Goal: Information Seeking & Learning: Learn about a topic

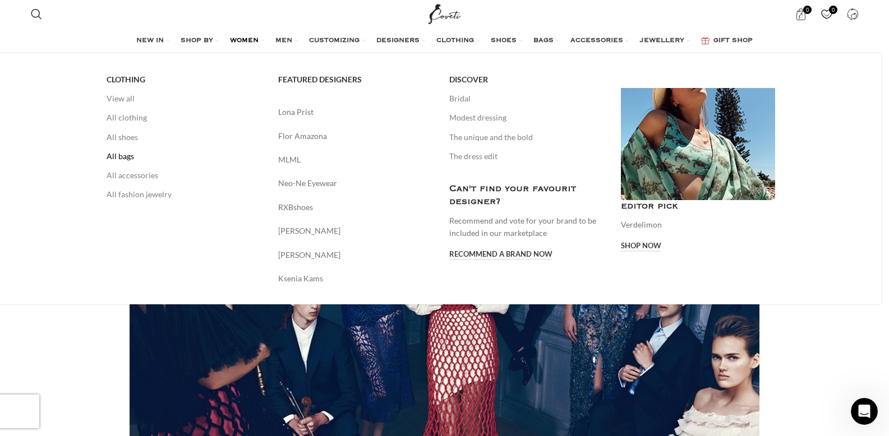
click at [128, 159] on link "All bags" at bounding box center [184, 156] width 155 height 19
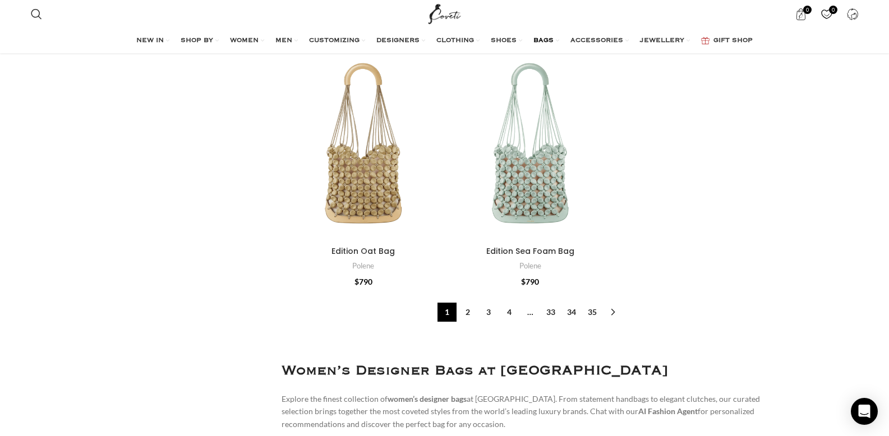
scroll to position [4239, 0]
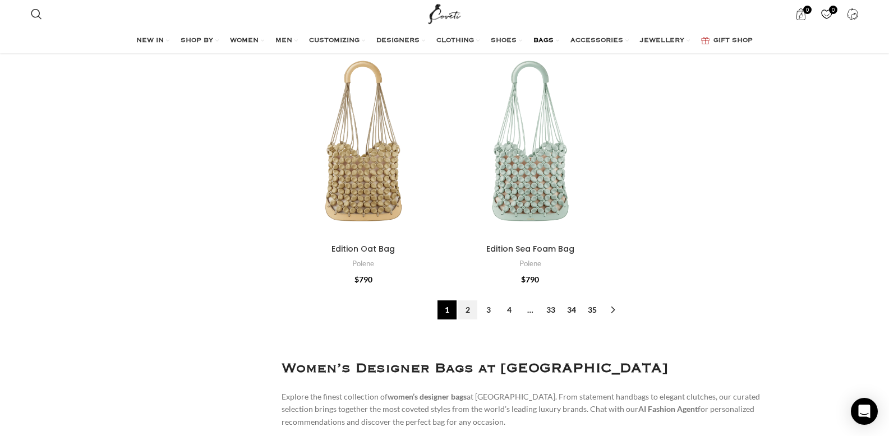
click at [470, 301] on link "2" at bounding box center [467, 310] width 19 height 19
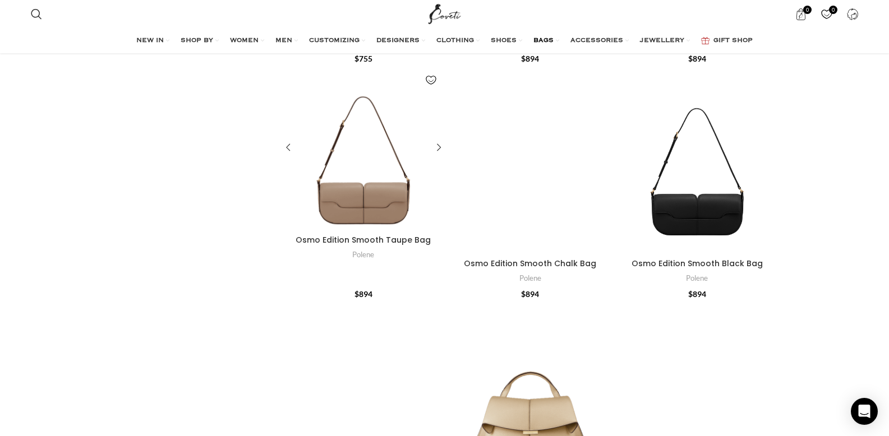
scroll to position [2151, 0]
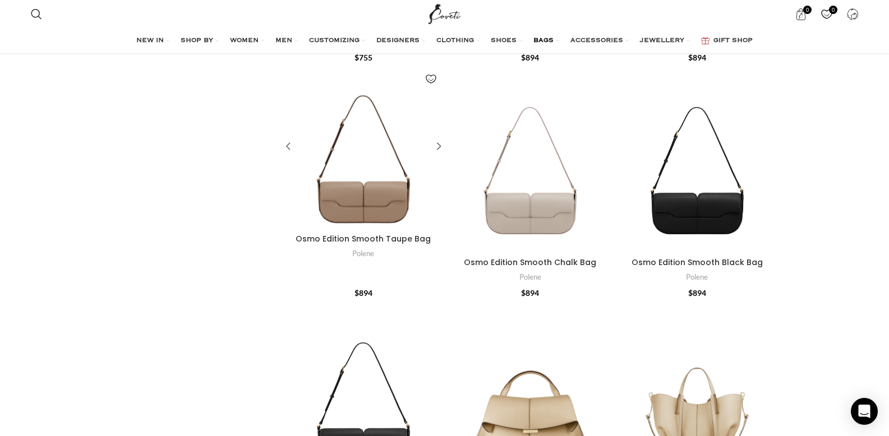
click at [384, 191] on div "Osmo Edition Smooth Taupe Bag" at bounding box center [384, 147] width 41 height 164
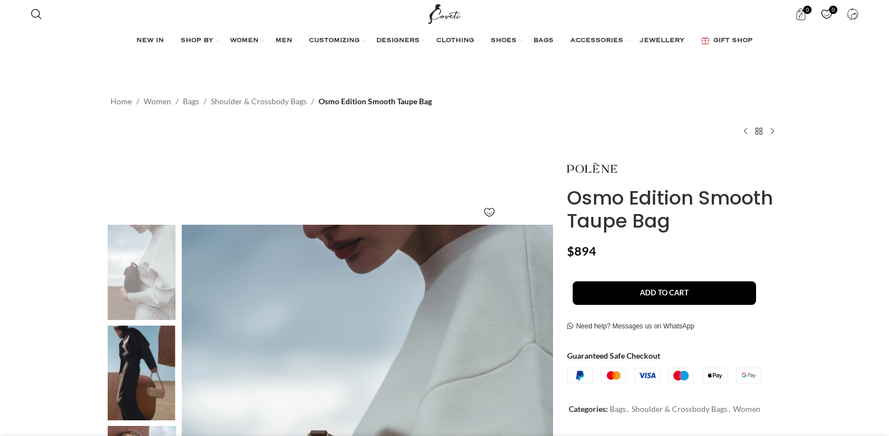
click at [154, 369] on img at bounding box center [142, 373] width 68 height 95
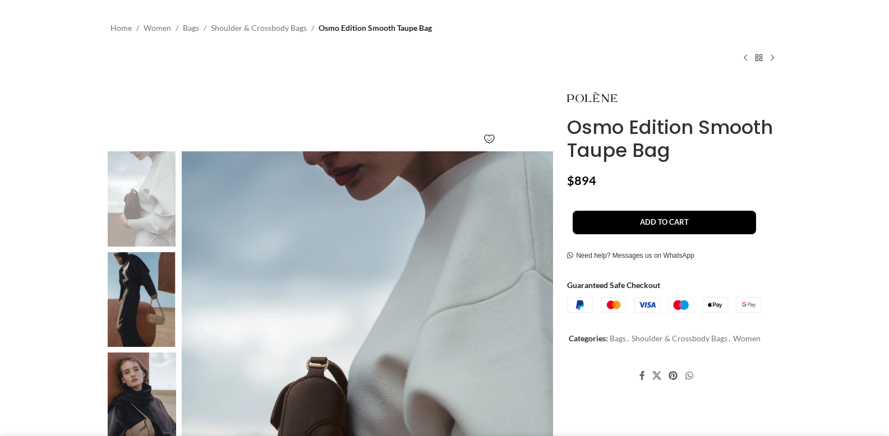
scroll to position [200, 0]
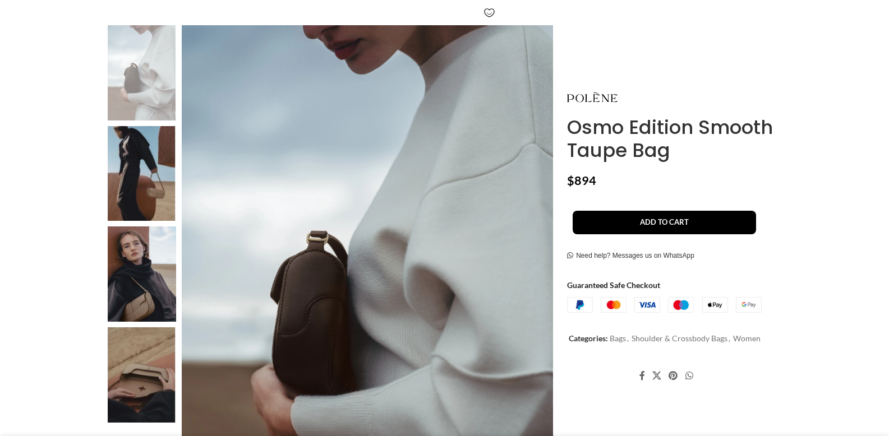
click at [141, 188] on img at bounding box center [142, 173] width 68 height 95
click at [140, 288] on img at bounding box center [142, 274] width 68 height 95
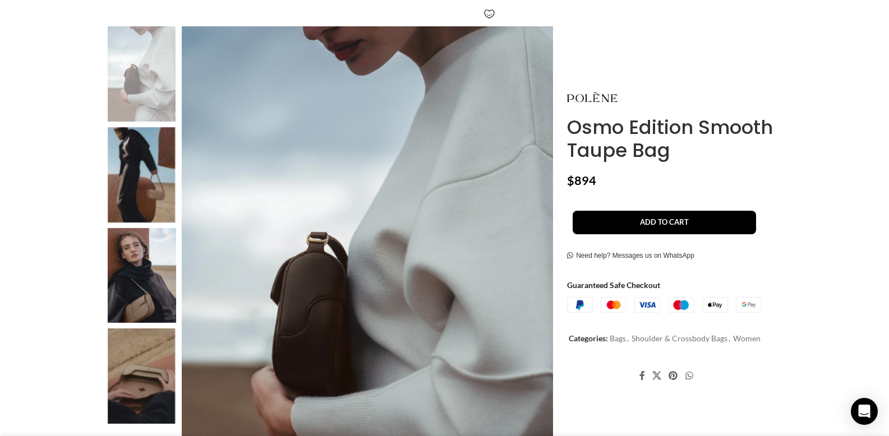
click at [127, 318] on img "3 / 4" at bounding box center [142, 275] width 68 height 95
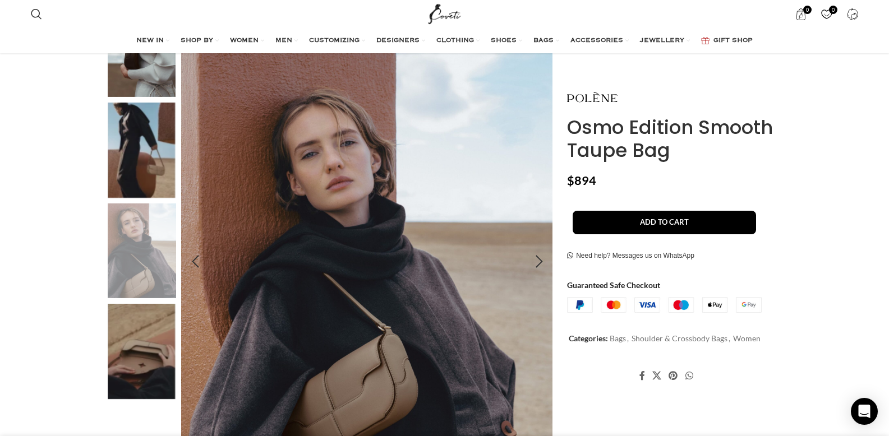
scroll to position [251, 0]
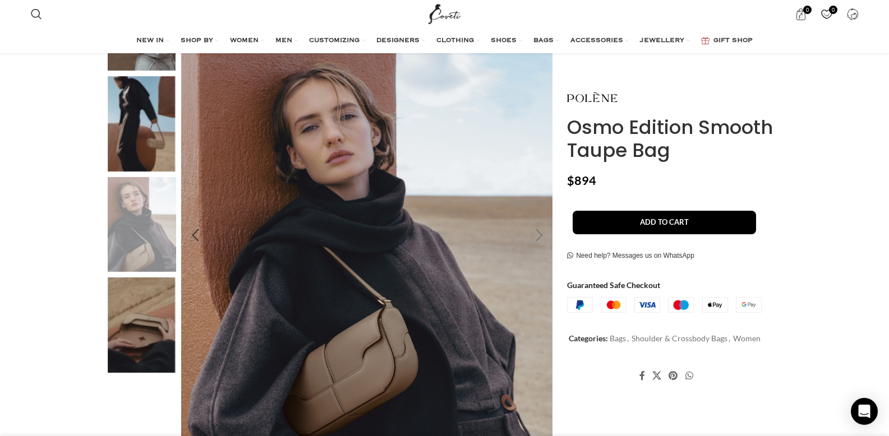
click at [541, 234] on div "Next slide" at bounding box center [539, 236] width 28 height 28
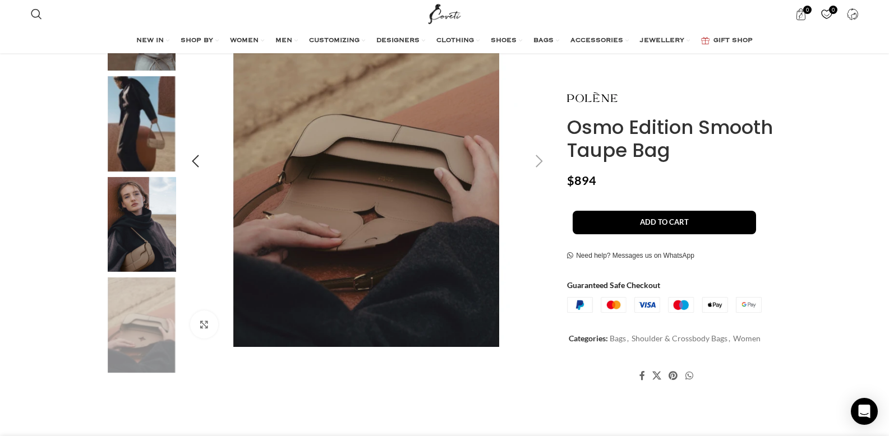
scroll to position [0, 118]
click at [541, 234] on img "4 / 4" at bounding box center [367, 161] width 372 height 372
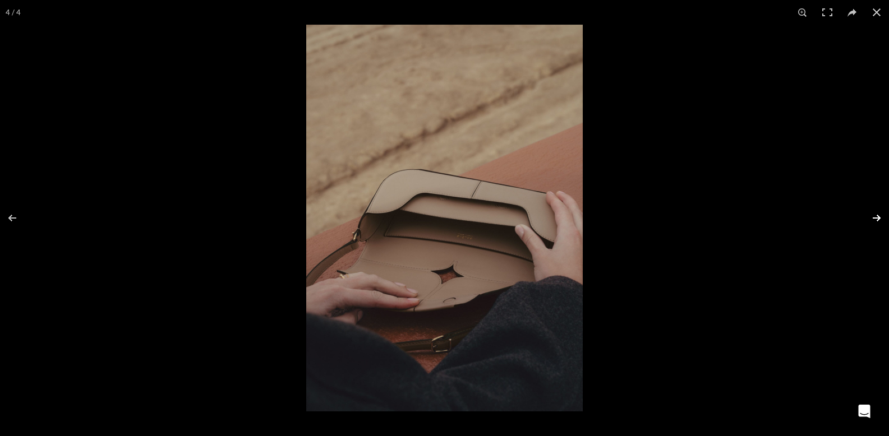
click at [875, 218] on button at bounding box center [869, 218] width 39 height 56
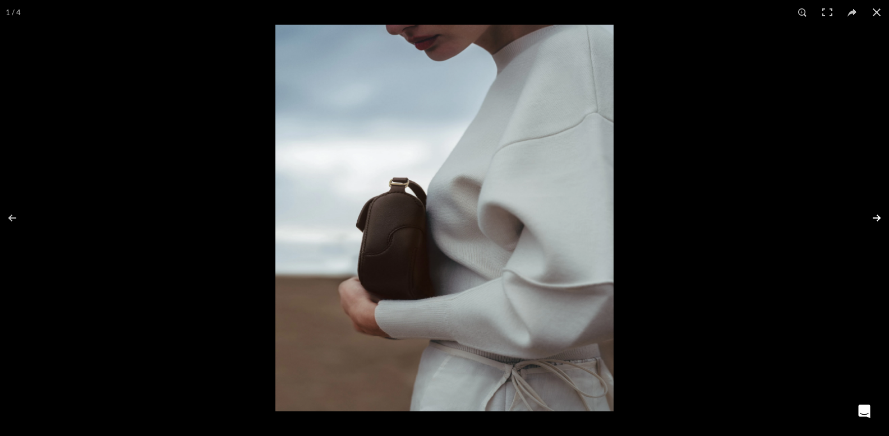
click at [875, 218] on button at bounding box center [869, 218] width 39 height 56
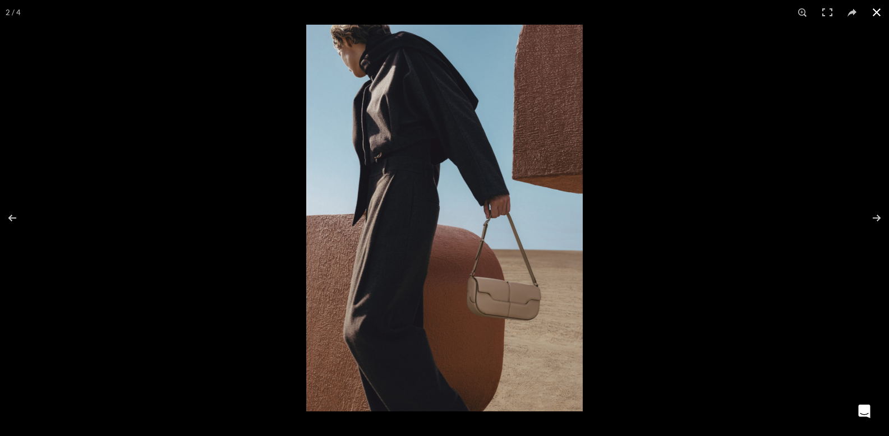
click at [877, 10] on button at bounding box center [876, 12] width 25 height 25
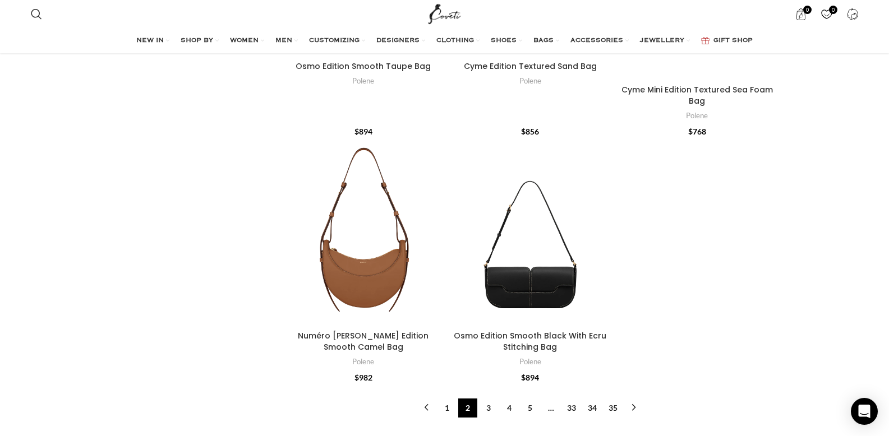
scroll to position [4211, 0]
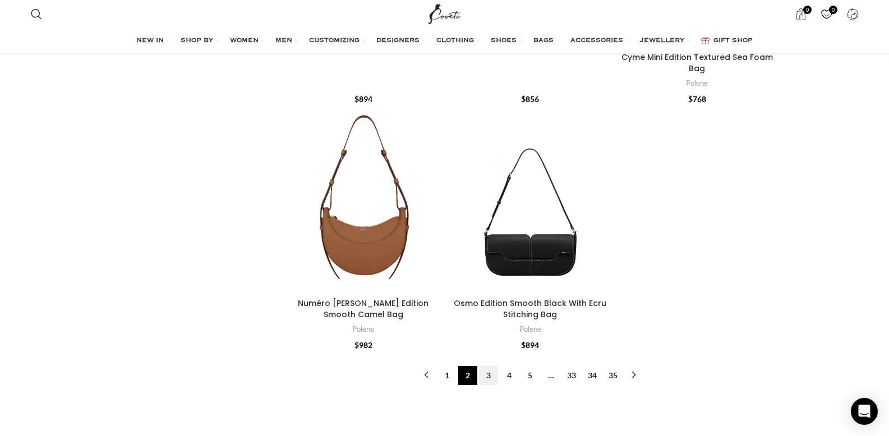
click at [488, 366] on link "3" at bounding box center [488, 375] width 19 height 19
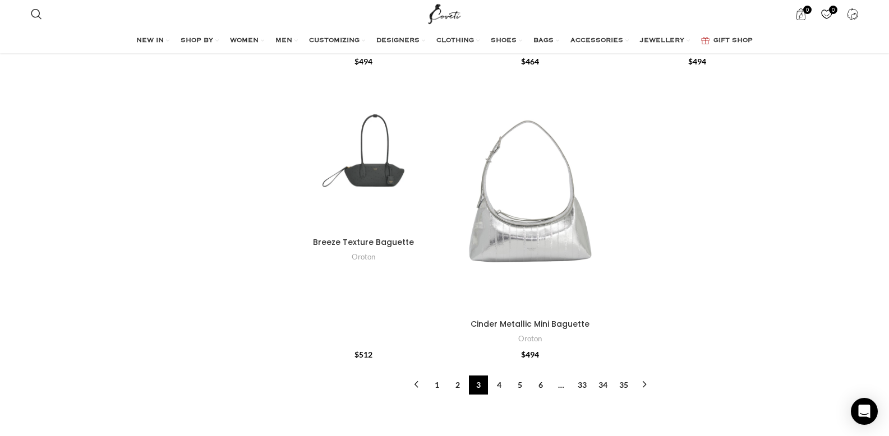
scroll to position [4373, 0]
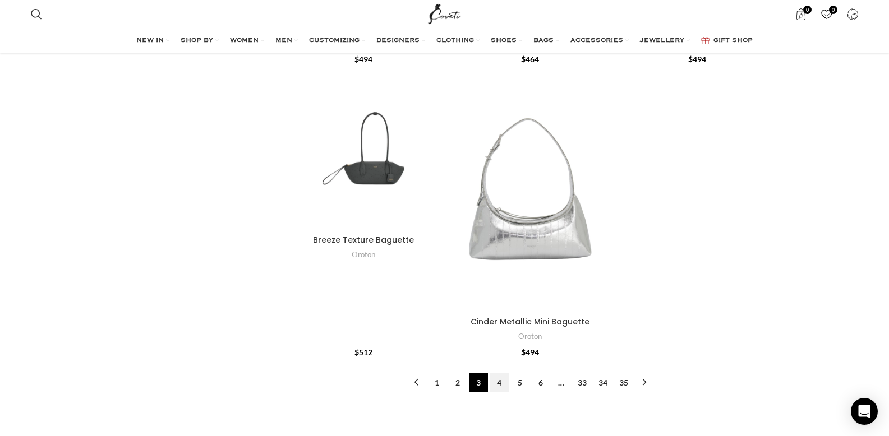
click at [501, 384] on link "4" at bounding box center [499, 383] width 19 height 19
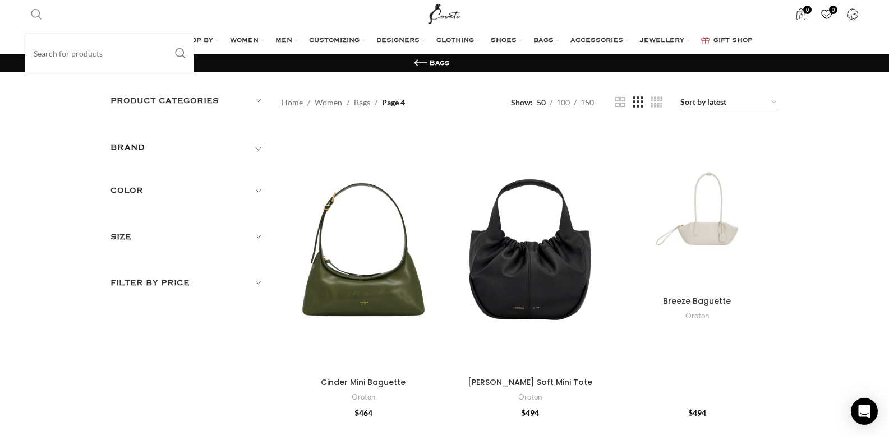
click at [36, 11] on span "Search" at bounding box center [36, 13] width 11 height 11
click at [54, 55] on input "Search" at bounding box center [109, 53] width 168 height 39
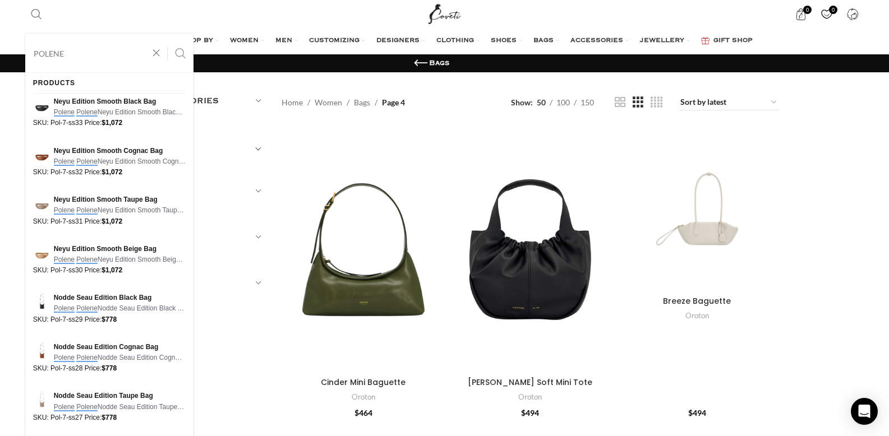
type input "POLENE"
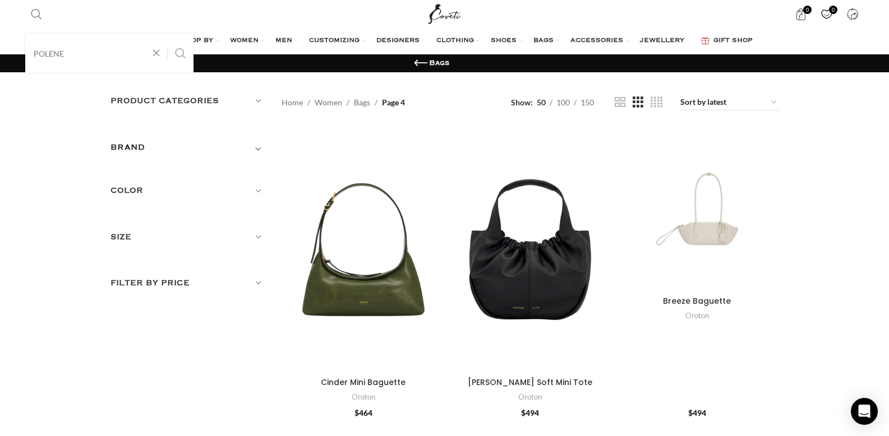
click at [182, 56] on button "Search" at bounding box center [181, 53] width 26 height 39
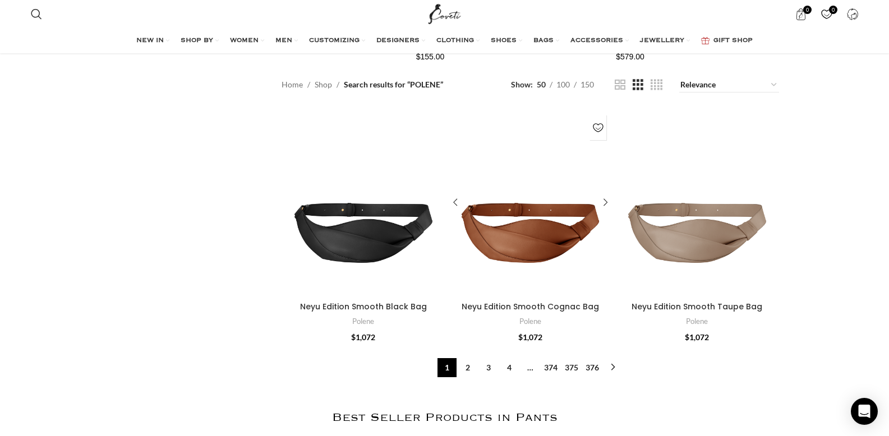
scroll to position [1241, 0]
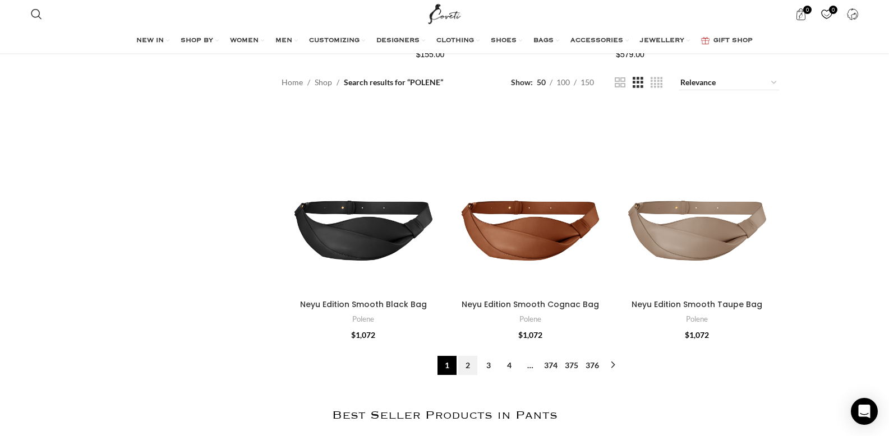
click at [471, 364] on link "2" at bounding box center [467, 365] width 19 height 19
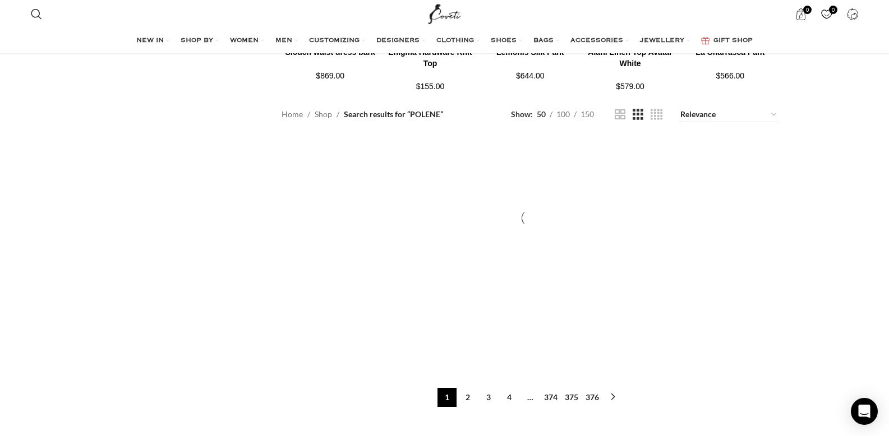
scroll to position [1195, 0]
